Goal: Communication & Community: Ask a question

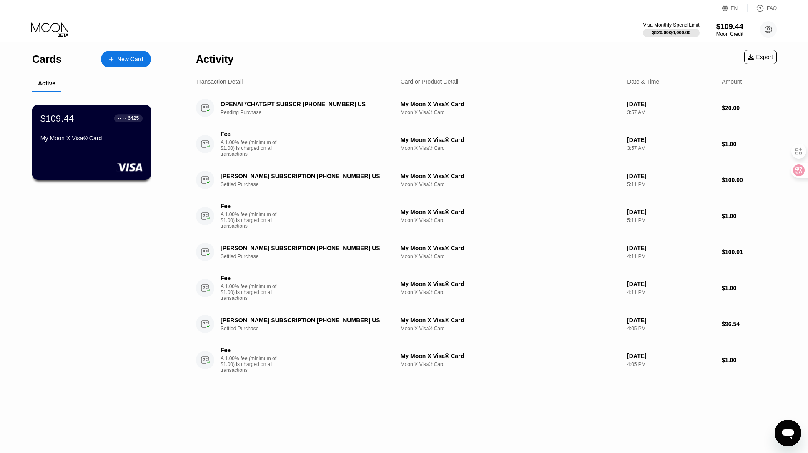
click at [103, 170] on div at bounding box center [91, 167] width 102 height 8
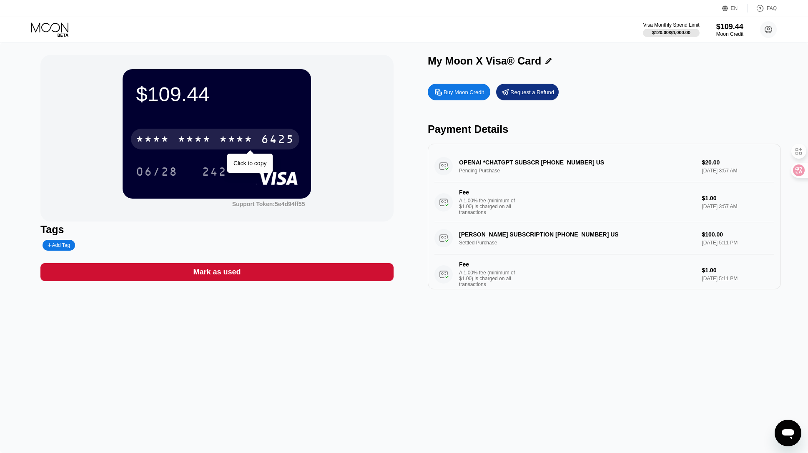
click at [218, 135] on div "* * * * * * * * * * * * 6425" at bounding box center [215, 139] width 168 height 21
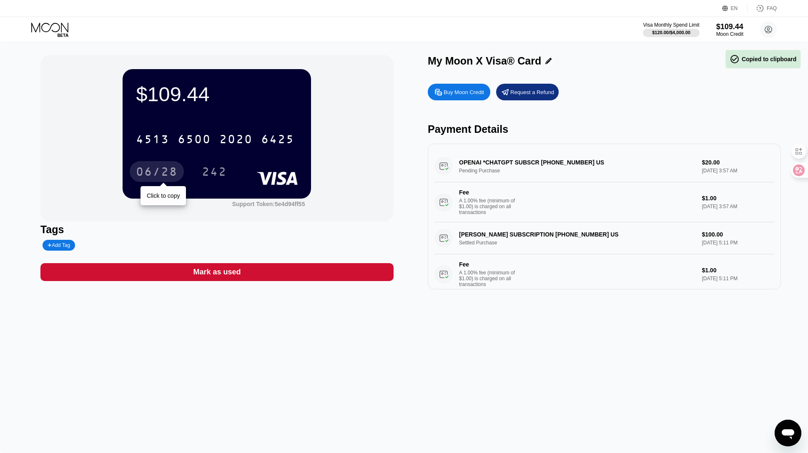
click at [168, 169] on div "06/28" at bounding box center [157, 172] width 42 height 13
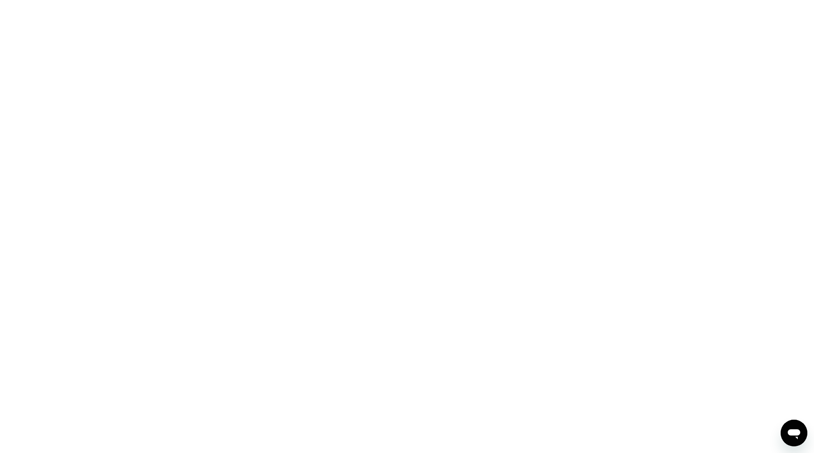
click at [403, 89] on div at bounding box center [407, 226] width 814 height 453
click at [793, 431] on icon "Open messaging window" at bounding box center [794, 435] width 13 height 10
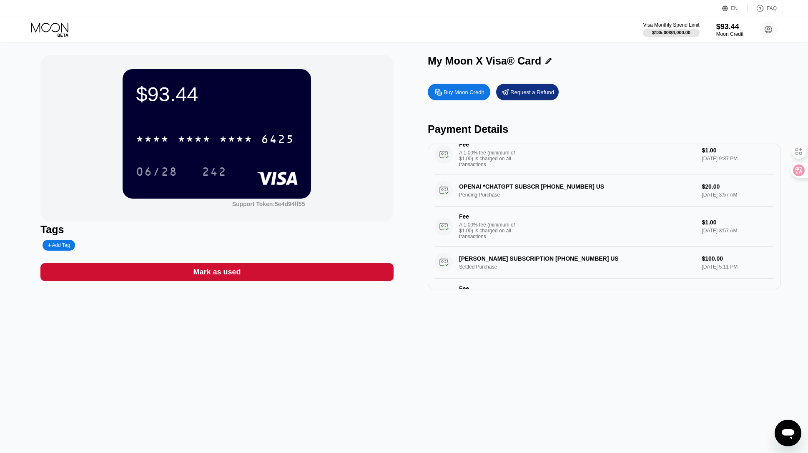
scroll to position [53, 0]
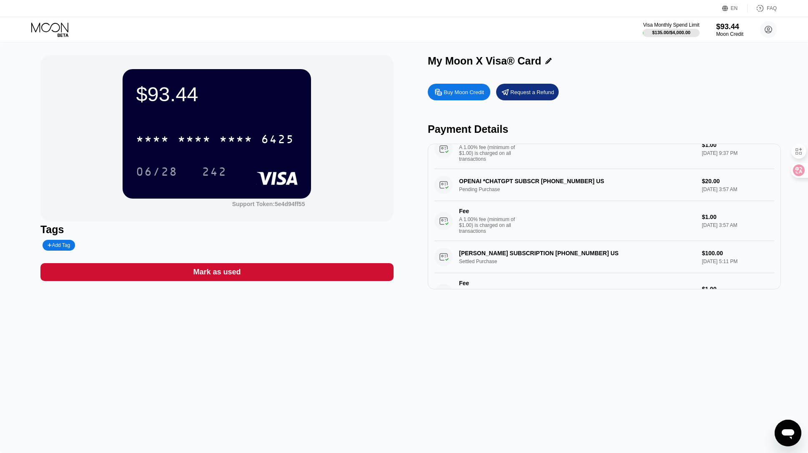
click at [553, 362] on div "$93.44 * * * * * * * * * * * * 6425 06/28 242 Support Token: 5e4d94ff55 Tags Ad…" at bounding box center [404, 248] width 808 height 411
drag, startPoint x: 694, startPoint y: 267, endPoint x: 709, endPoint y: 270, distance: 15.7
click at [710, 267] on div "CLAUDE.AI SUBSCRIPTION +14152360599 US Settled Purchase $100.00 Aug 08, 2025 5:…" at bounding box center [604, 277] width 340 height 72
click at [678, 317] on div "$93.44 * * * * * * * * * * * * 6425 06/28 242 Support Token: 5e4d94ff55 Tags Ad…" at bounding box center [404, 248] width 808 height 411
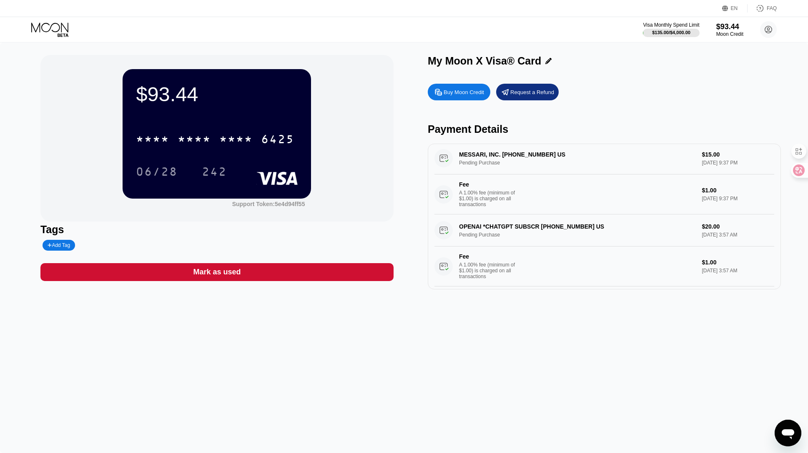
scroll to position [8, 0]
click at [433, 408] on div "$93.44 * * * * * * * * * * * * 6425 06/28 242 Support Token: 5e4d94ff55 Tags Ad…" at bounding box center [404, 248] width 808 height 411
drag, startPoint x: 647, startPoint y: 321, endPoint x: 657, endPoint y: 325, distance: 11.2
click at [647, 321] on div "$93.44 * * * * * * * * * * * * 6425 06/28 242 Support Token: 5e4d94ff55 Tags Ad…" at bounding box center [404, 248] width 808 height 411
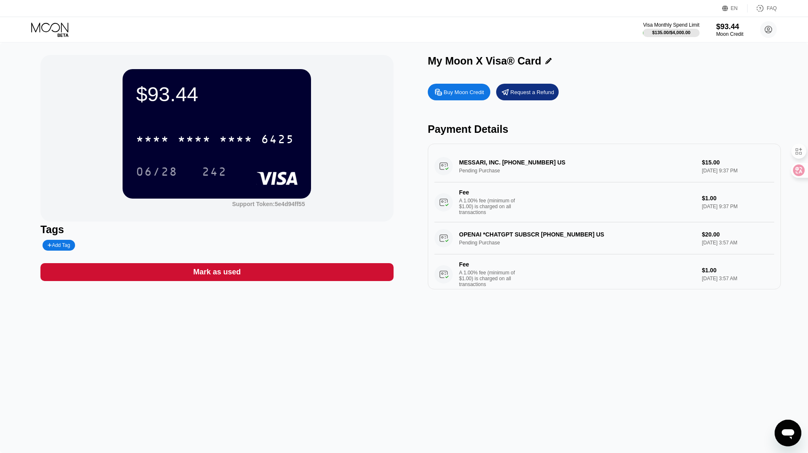
click at [475, 128] on div "Payment Details" at bounding box center [604, 129] width 353 height 12
copy div "Payment Details"
click at [455, 131] on div "Payment Details" at bounding box center [604, 129] width 353 height 12
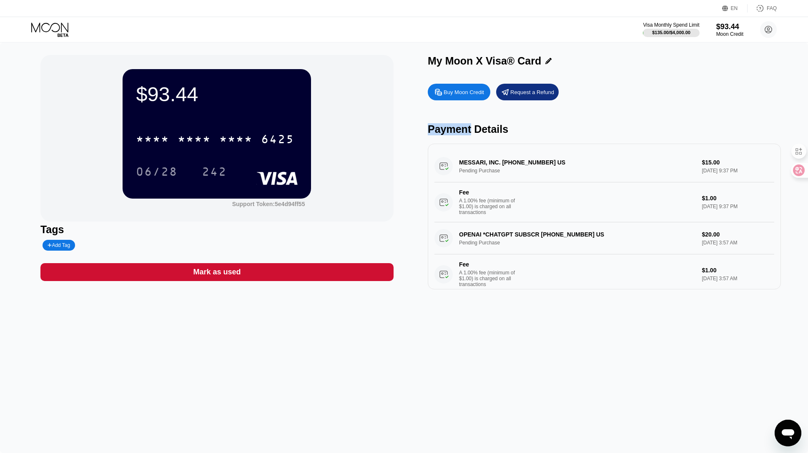
click at [455, 131] on div "Payment Details" at bounding box center [604, 129] width 353 height 12
click at [504, 369] on div "$93.44 * * * * * * * * * * * * 6425 06/28 242 Support Token: 5e4d94ff55 Tags Ad…" at bounding box center [404, 248] width 808 height 411
drag, startPoint x: 782, startPoint y: 434, endPoint x: 774, endPoint y: 435, distance: 8.0
click at [782, 434] on icon "Open messaging window" at bounding box center [788, 435] width 13 height 10
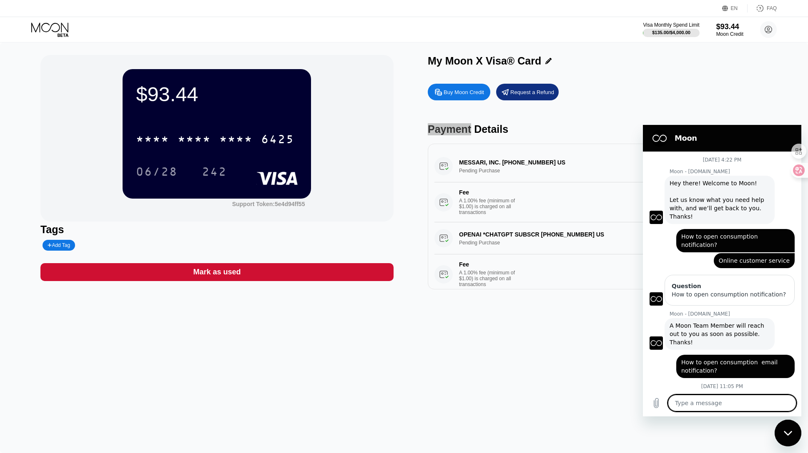
scroll to position [234, 0]
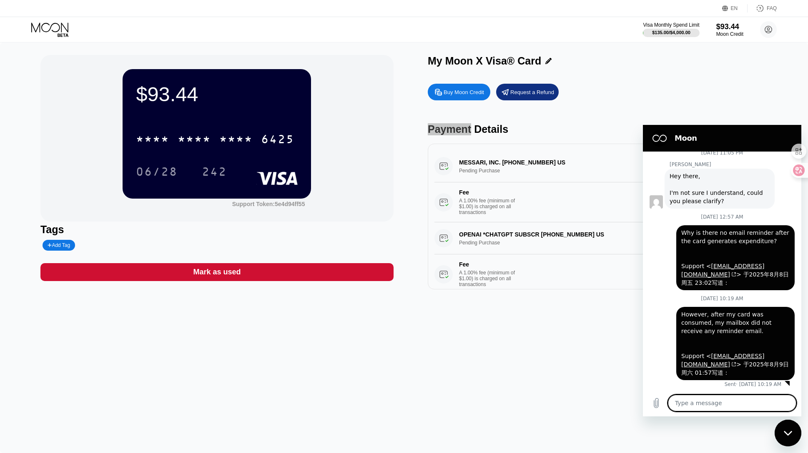
click at [717, 401] on textarea at bounding box center [732, 403] width 128 height 17
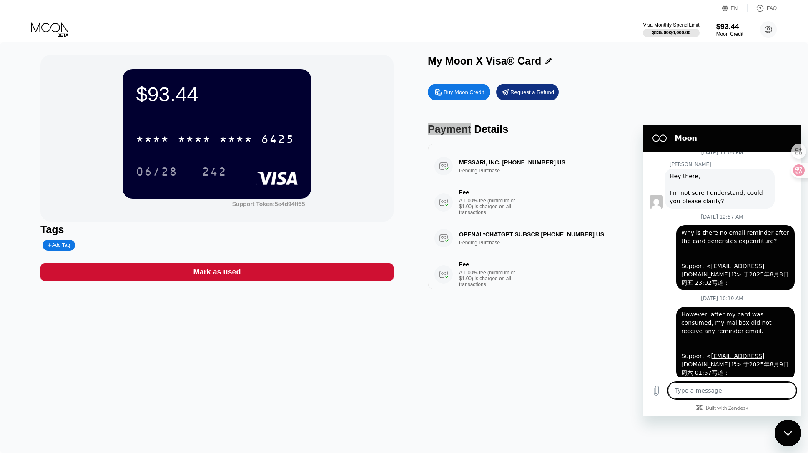
click at [723, 395] on textarea at bounding box center [732, 391] width 128 height 17
type textarea "Why does my card not have any notice after payment? How to open?"
type textarea "x"
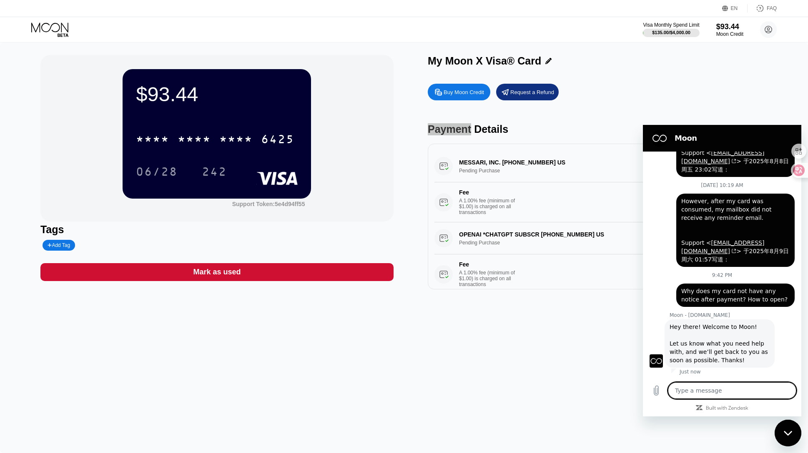
type textarea "x"
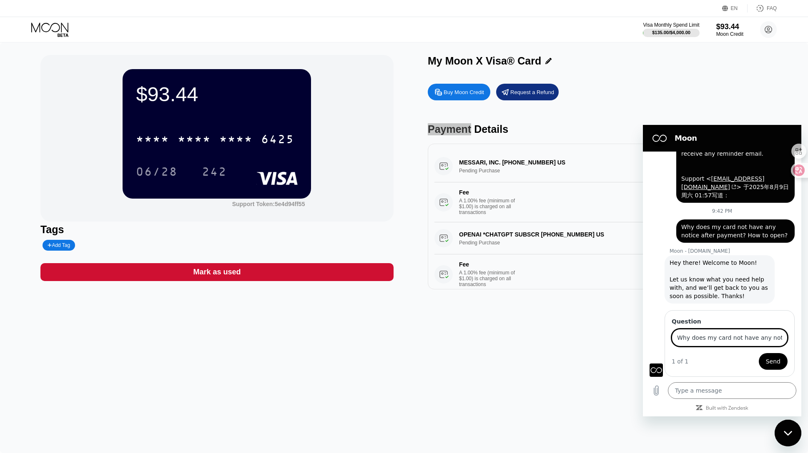
scroll to position [0, 85]
type input "Why does my card not have any notice after payment? How to open?"
click at [774, 360] on span "Send" at bounding box center [773, 362] width 15 height 10
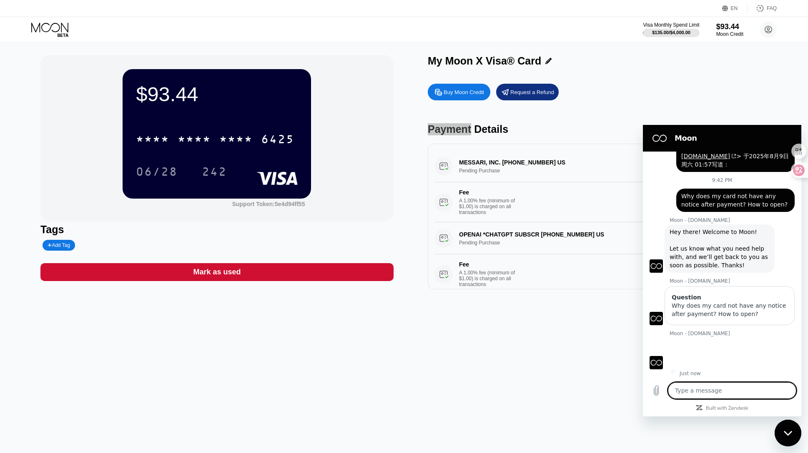
scroll to position [444, 0]
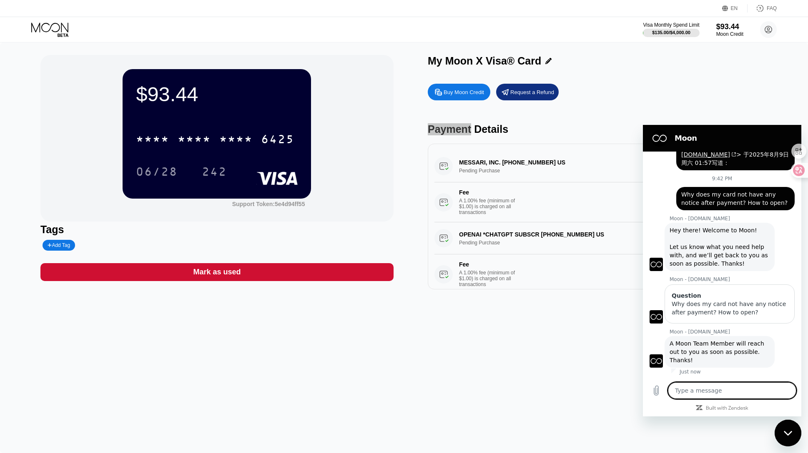
click at [717, 353] on span "A Moon Team Member will reach out to you as soon as possible. Thanks!" at bounding box center [717, 352] width 96 height 23
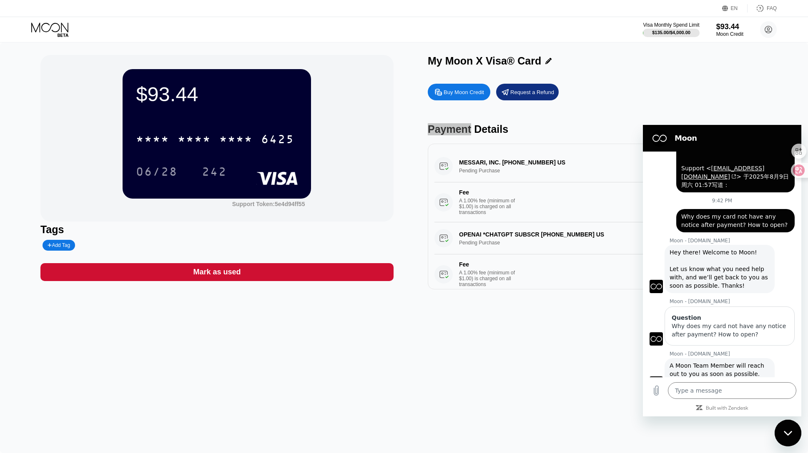
scroll to position [436, 0]
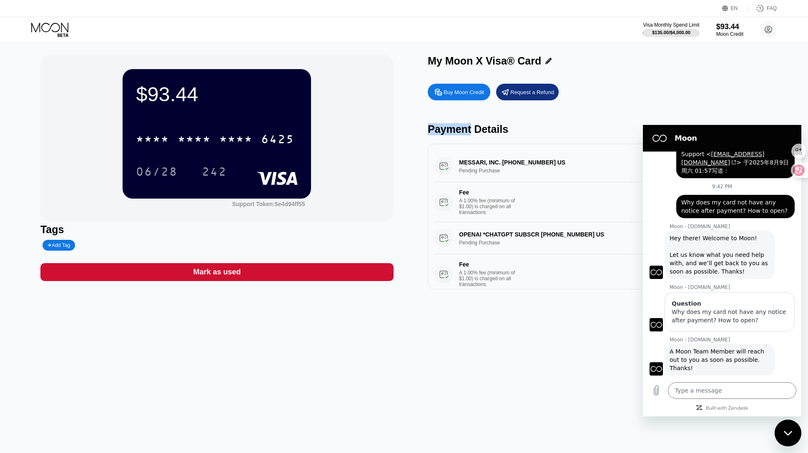
drag, startPoint x: 588, startPoint y: 347, endPoint x: 604, endPoint y: 352, distance: 17.0
click at [588, 347] on div "$93.44 * * * * * * * * * * * * 6425 06/28 242 Support Token: 5e4d94ff55 Tags Ad…" at bounding box center [404, 248] width 808 height 411
click at [730, 206] on div "says: Why does my card not have any notice after payment? How to open?" at bounding box center [735, 206] width 118 height 23
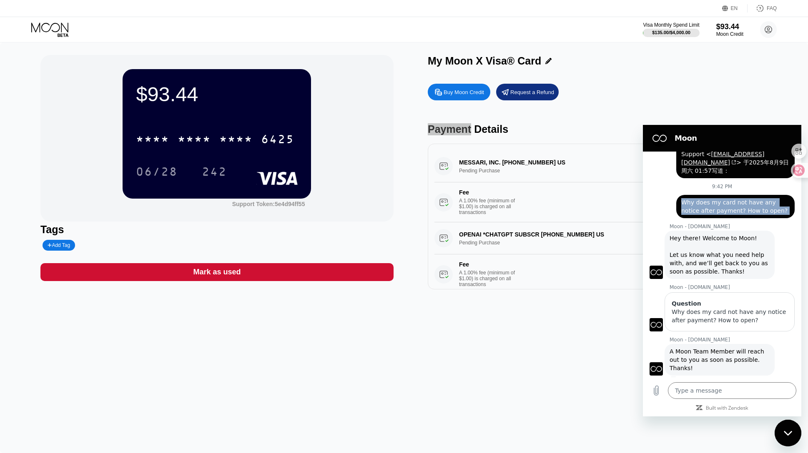
copy span "Why does my card not have any notice after payment? How to open?"
click at [249, 396] on div "$93.44 * * * * * * * * * * * * 6425 06/28 242 Support Token: 5e4d94ff55 Tags Ad…" at bounding box center [404, 248] width 808 height 411
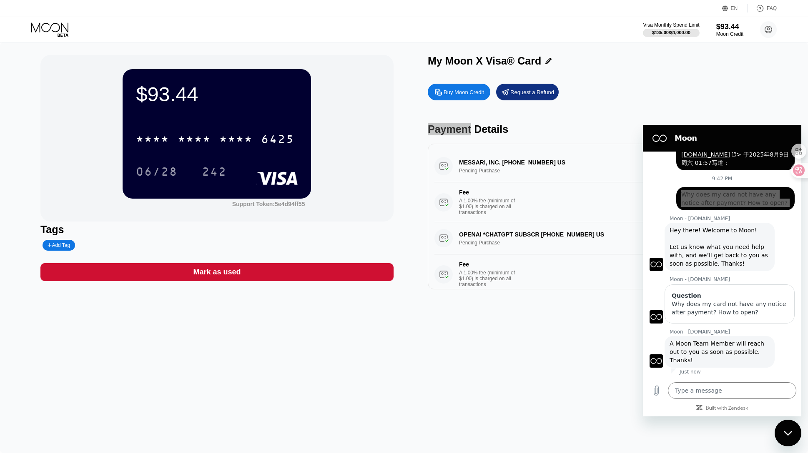
type textarea "x"
